Goal: Task Accomplishment & Management: Manage account settings

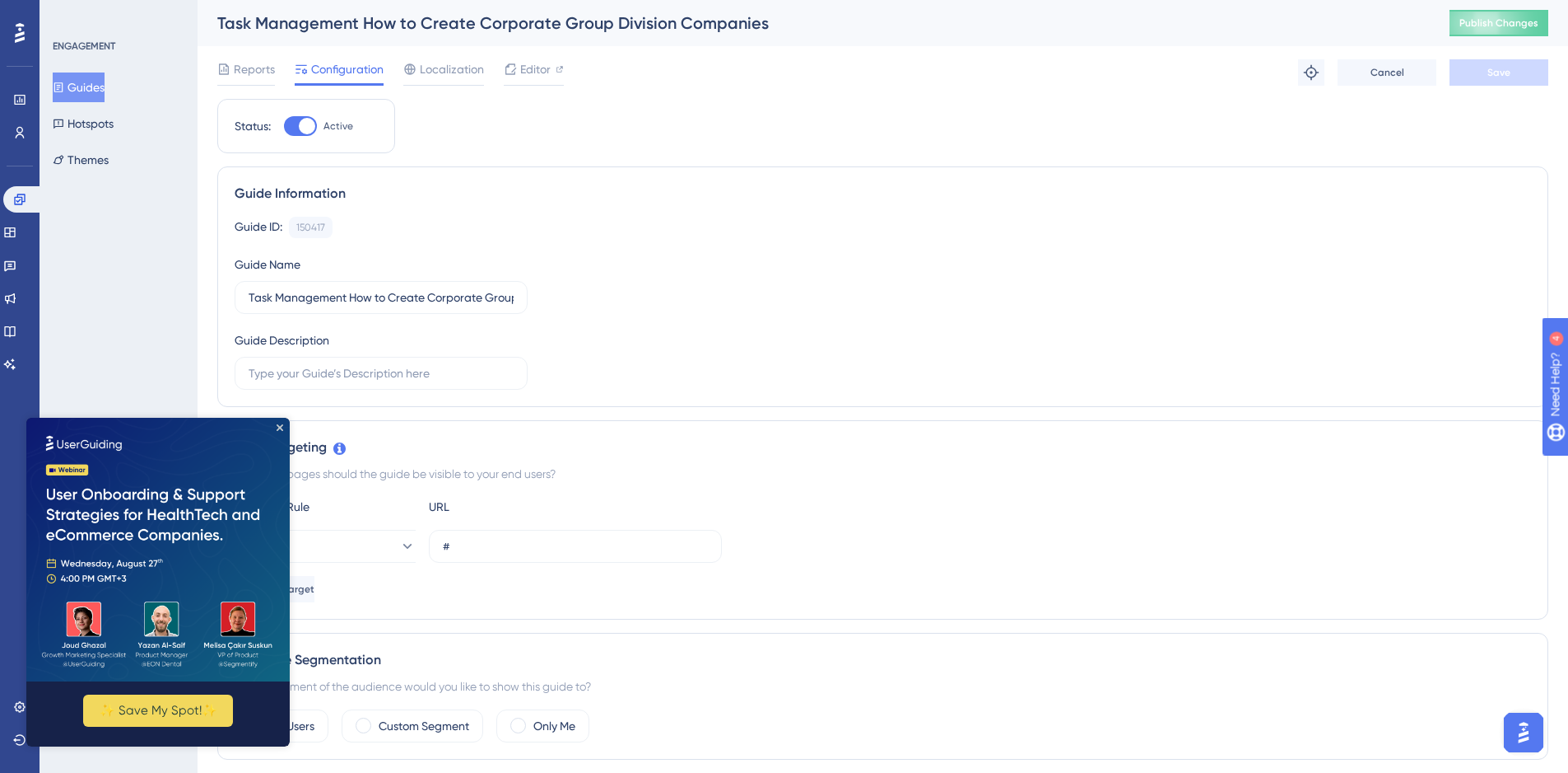
click at [94, 78] on button "Guides" at bounding box center [78, 87] width 52 height 30
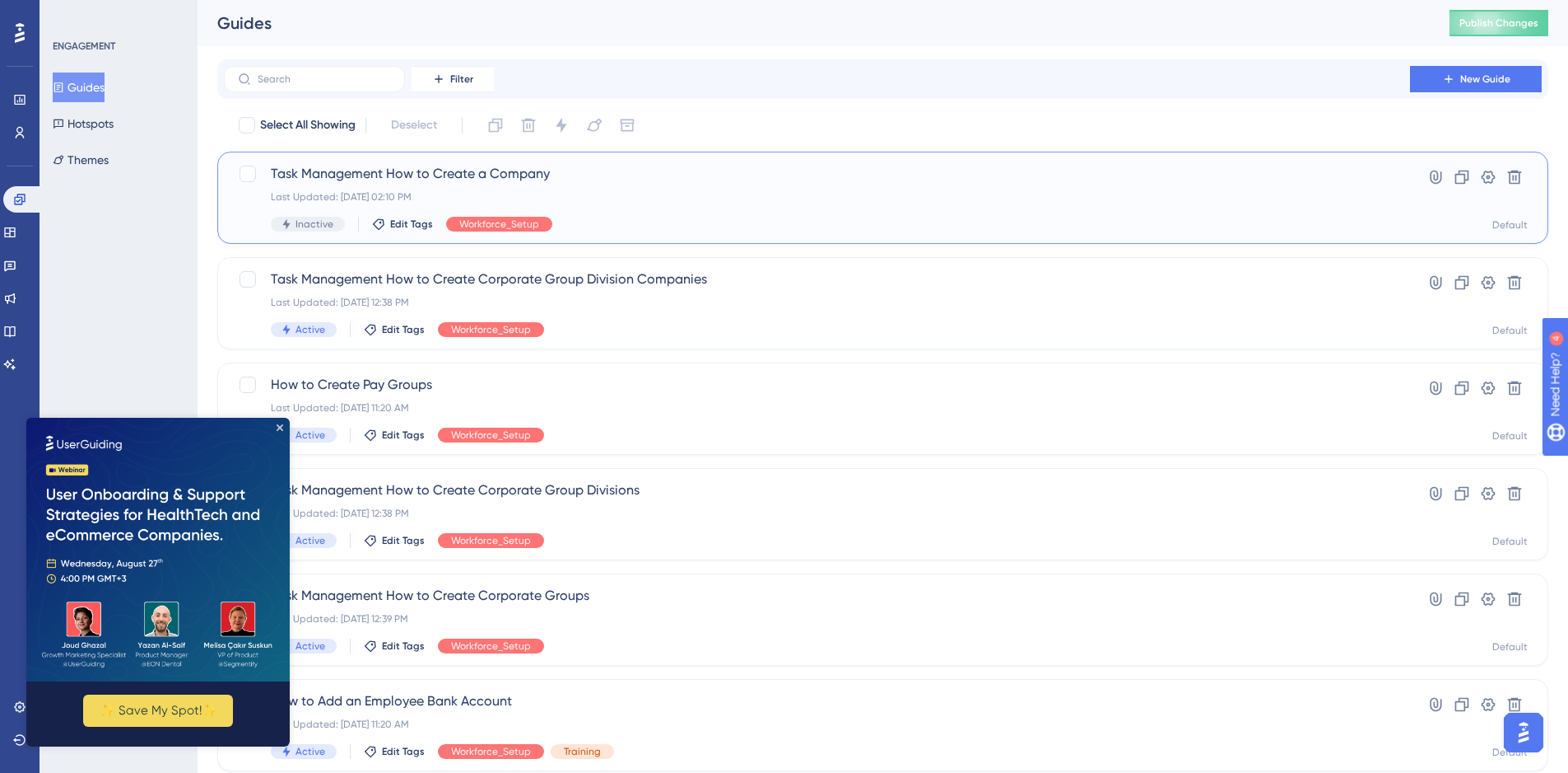
click at [332, 171] on span "Task Management How to Create a Company" at bounding box center [816, 173] width 1093 height 20
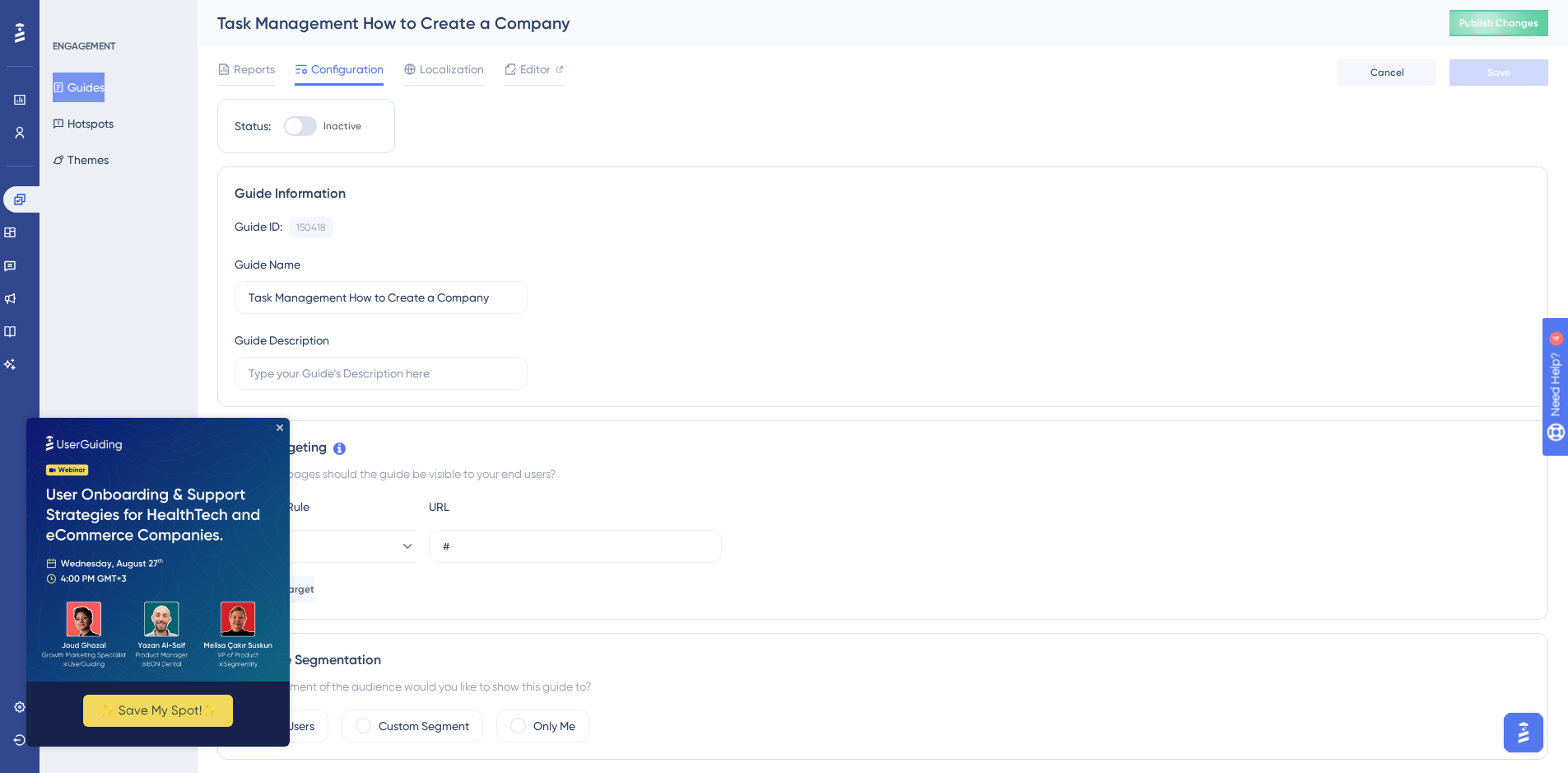
click at [309, 126] on div at bounding box center [300, 126] width 33 height 20
click at [284, 126] on input "Inactive" at bounding box center [283, 126] width 1 height 1
checkbox input "true"
click at [275, 429] on img at bounding box center [158, 549] width 263 height 264
click at [282, 425] on icon "Close Preview" at bounding box center [279, 427] width 7 height 7
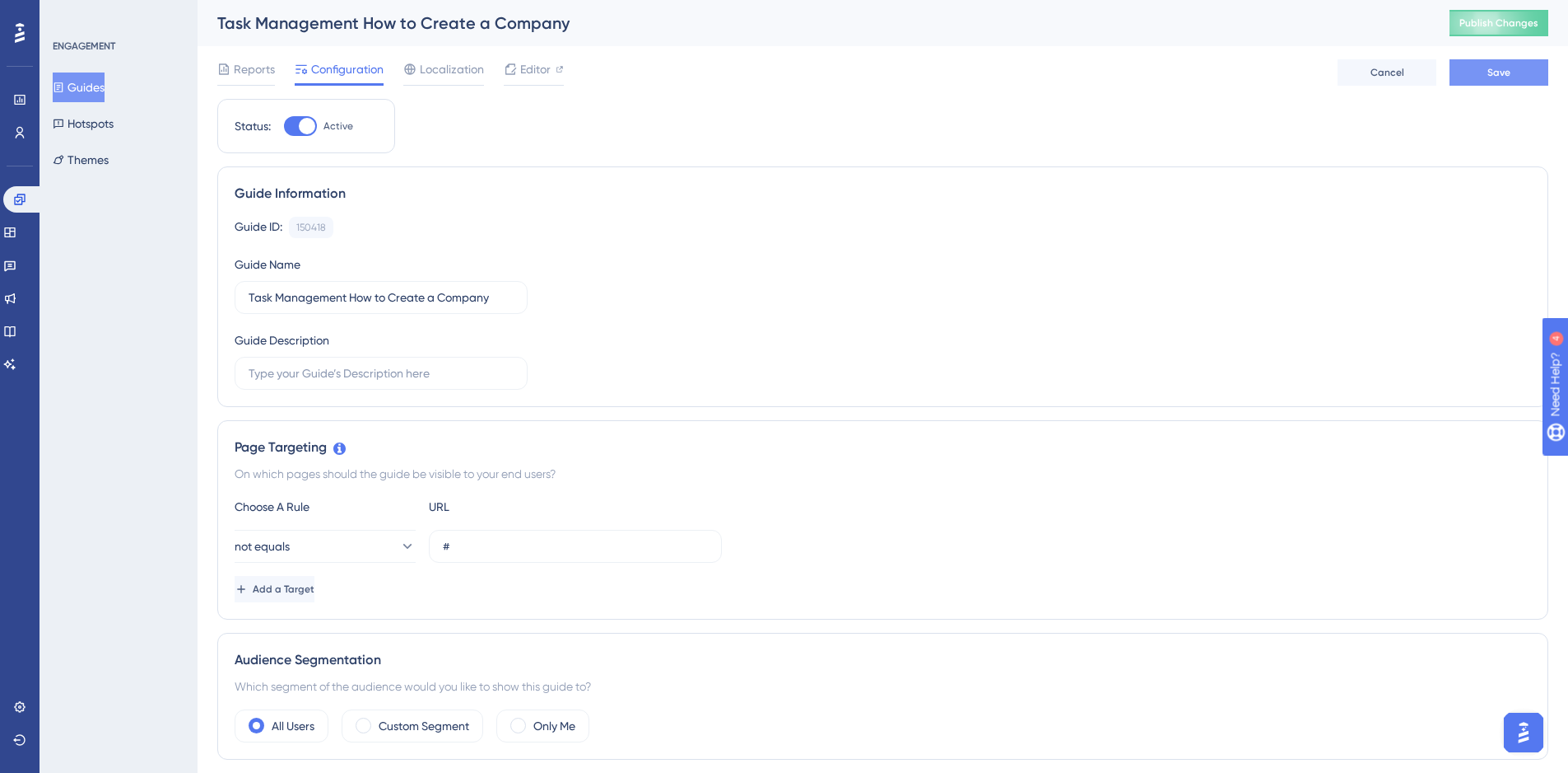
click at [1510, 62] on button "Save" at bounding box center [1500, 72] width 99 height 27
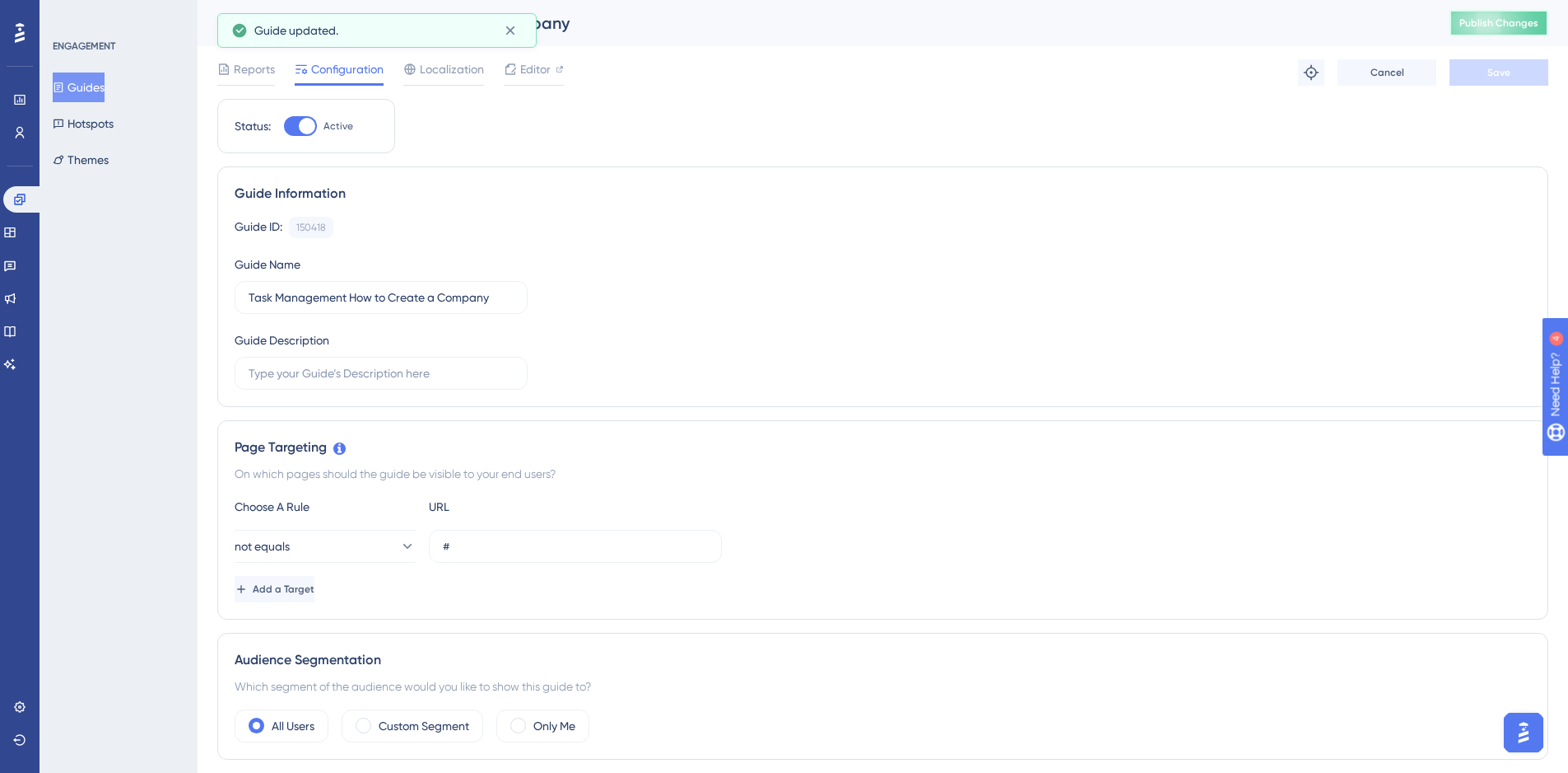
click at [1498, 25] on span "Publish Changes" at bounding box center [1500, 23] width 79 height 13
click at [320, 232] on div "150418" at bounding box center [311, 227] width 30 height 13
click at [98, 91] on button "Guides" at bounding box center [78, 87] width 52 height 30
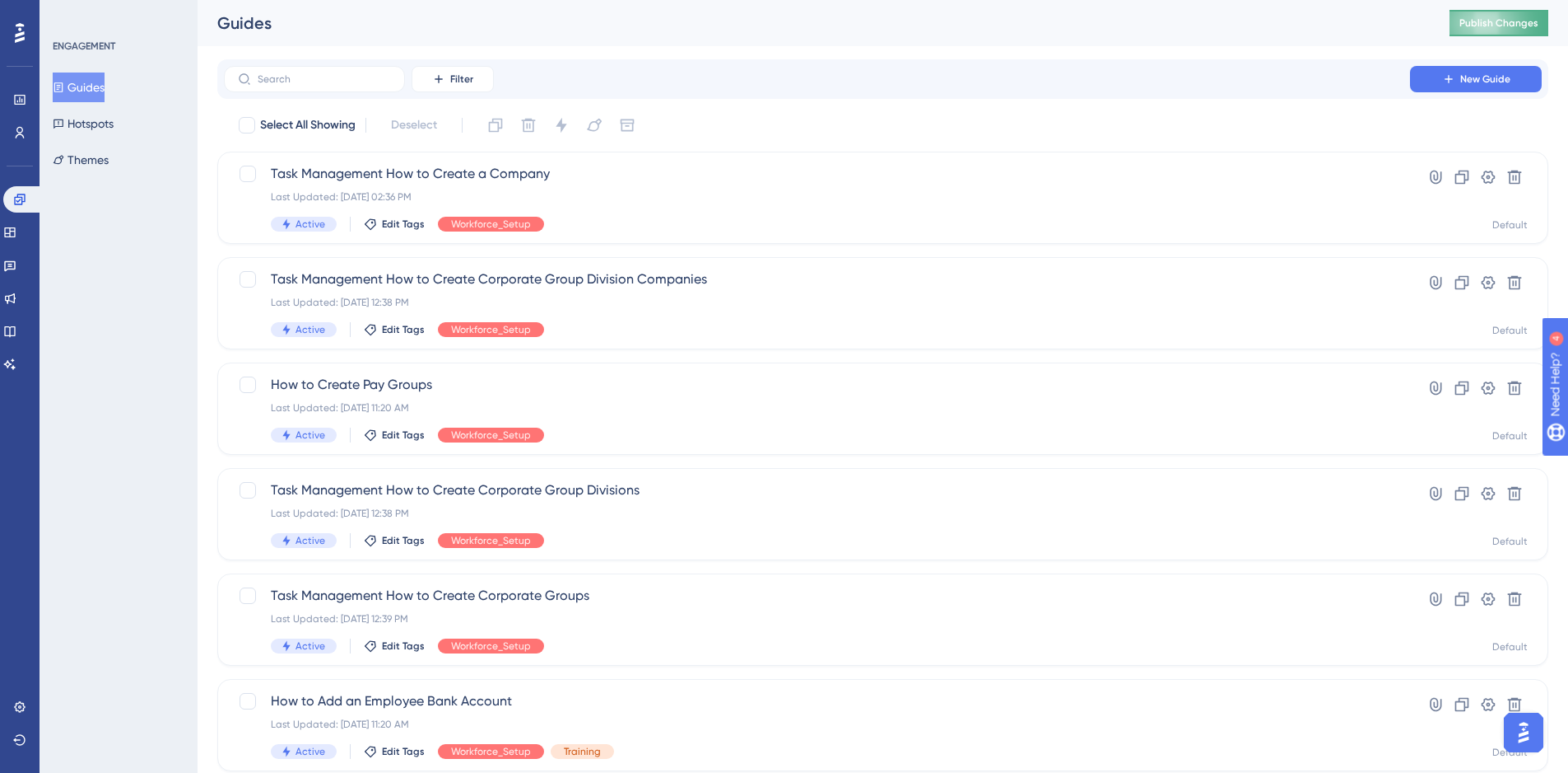
click at [1508, 13] on button "Publish Changes" at bounding box center [1500, 23] width 99 height 27
click at [1523, 20] on span "Publish Changes" at bounding box center [1500, 23] width 79 height 13
click at [1526, 15] on button "Publish Changes" at bounding box center [1500, 23] width 99 height 27
click at [1480, 16] on button "Publish Changes" at bounding box center [1500, 23] width 99 height 27
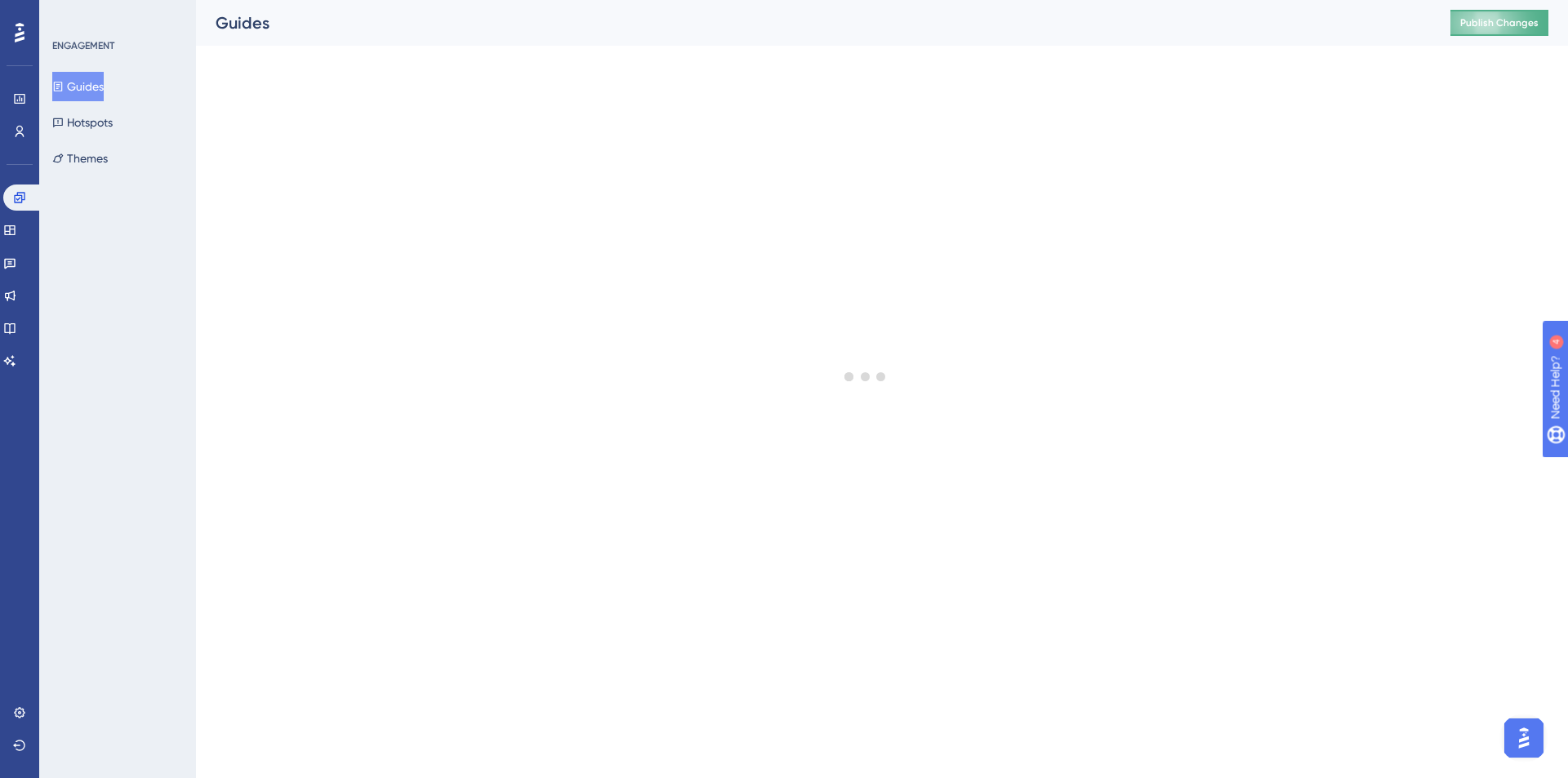
click at [1531, 19] on span "Publish Changes" at bounding box center [1499, 23] width 79 height 13
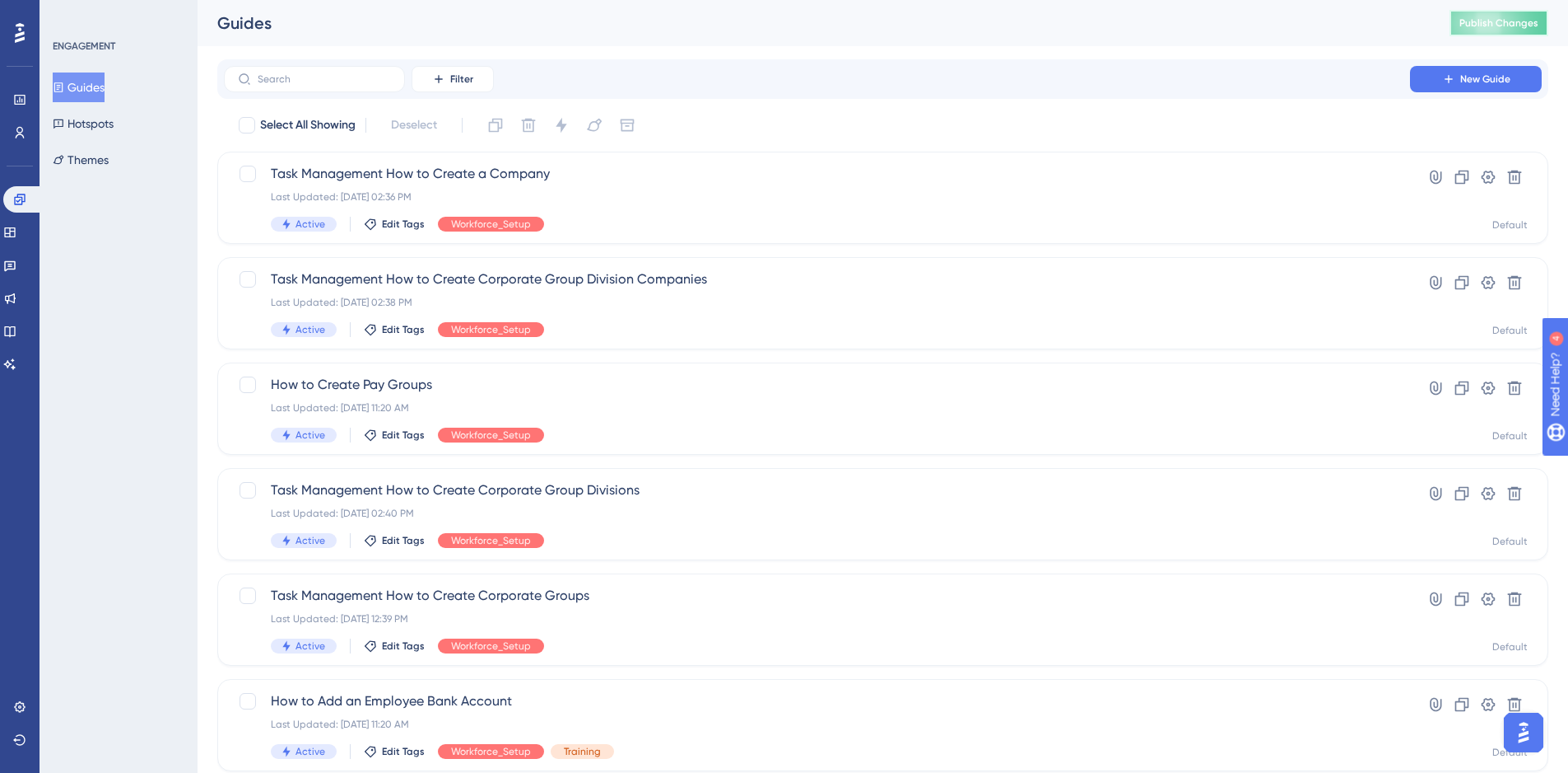
click at [1489, 17] on span "Publish Changes" at bounding box center [1500, 23] width 79 height 13
click at [1475, 16] on button "Publish Changes" at bounding box center [1500, 23] width 99 height 27
